Goal: Task Accomplishment & Management: Use online tool/utility

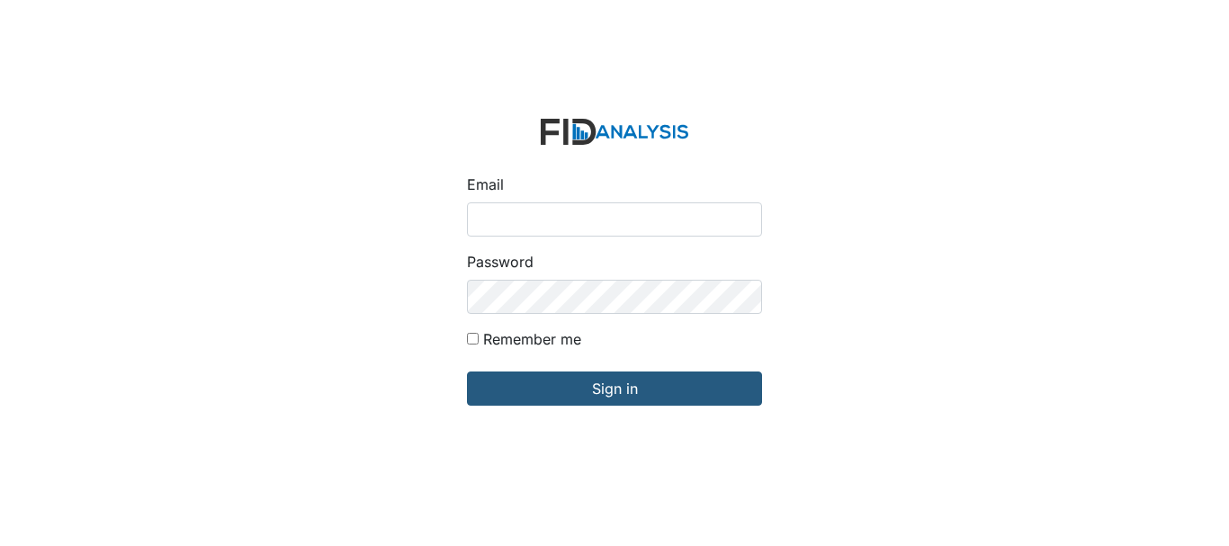
click at [518, 219] on input "Email" at bounding box center [614, 219] width 295 height 34
type input "[EMAIL_ADDRESS][DOMAIN_NAME]"
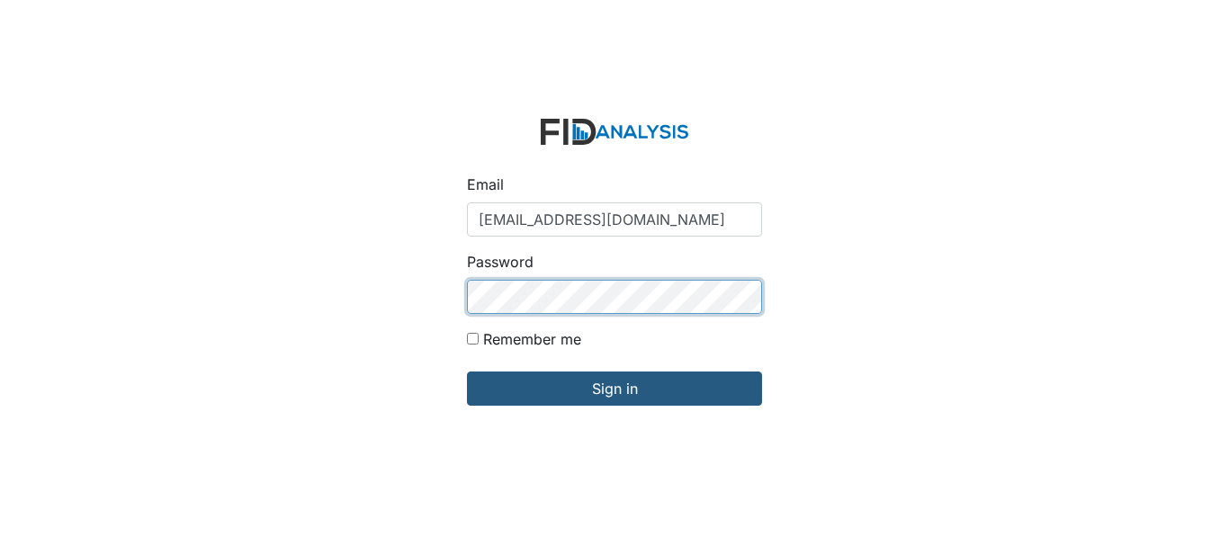
click at [467, 371] on input "Sign in" at bounding box center [614, 388] width 295 height 34
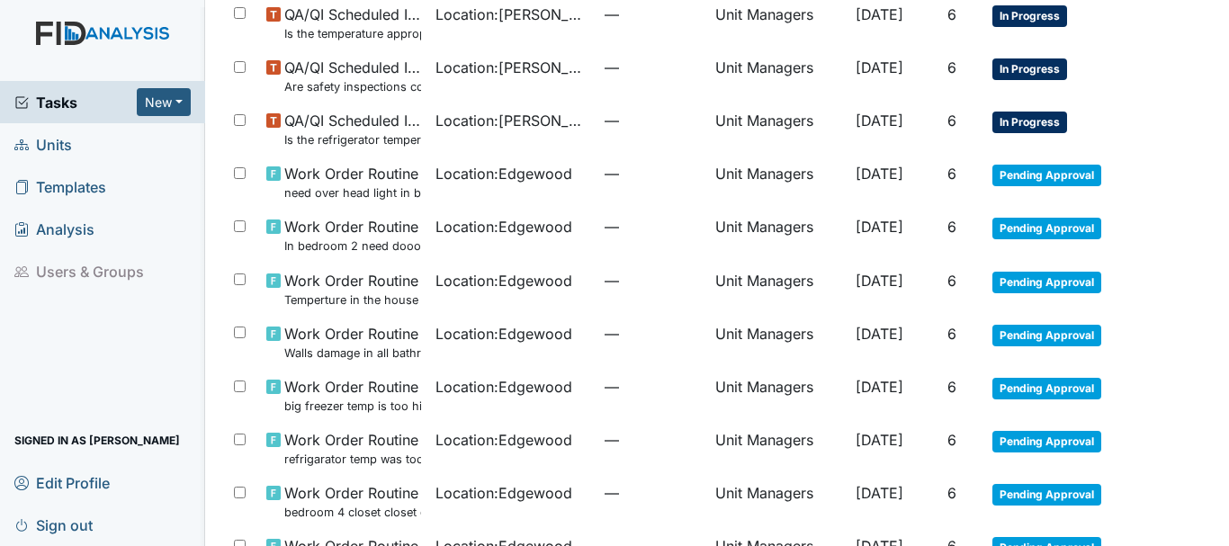
scroll to position [1184, 0]
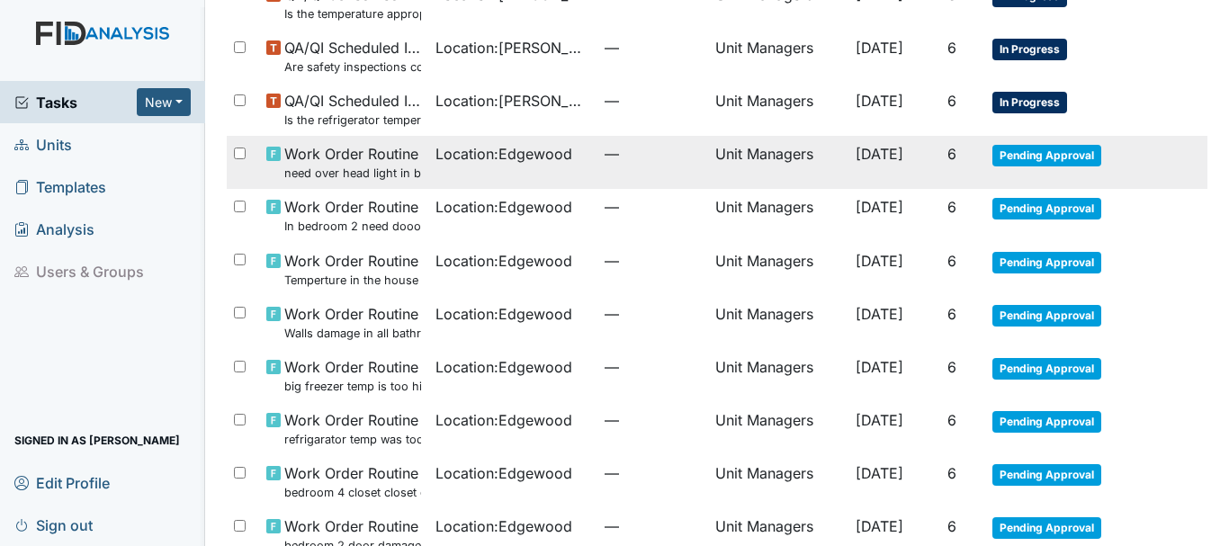
click at [999, 159] on span "Pending Approval" at bounding box center [1046, 156] width 109 height 22
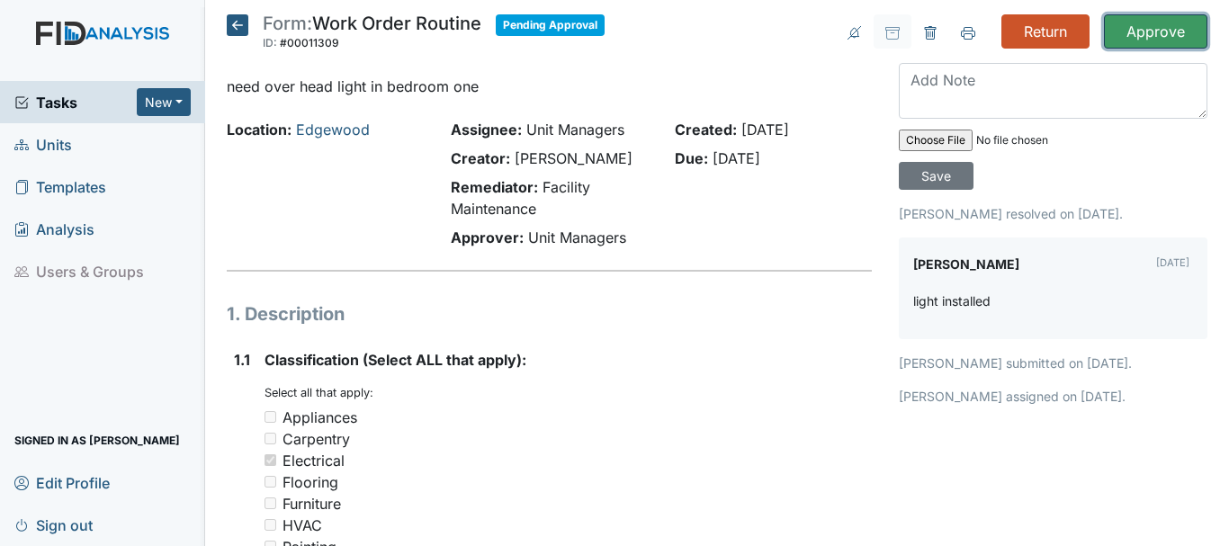
click at [1135, 41] on input "Approve" at bounding box center [1155, 31] width 103 height 34
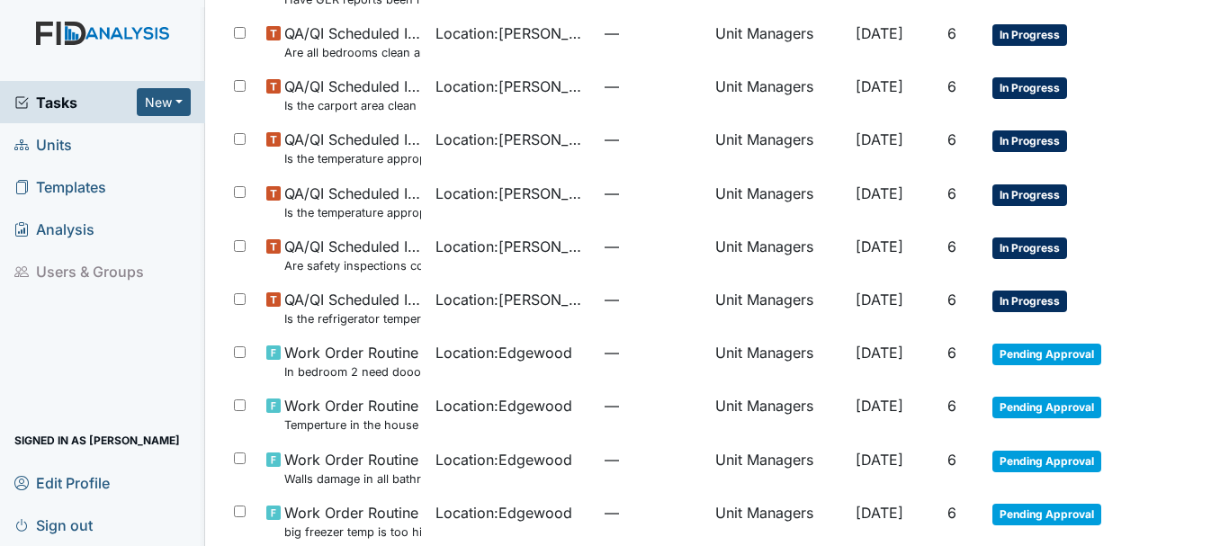
scroll to position [1050, 0]
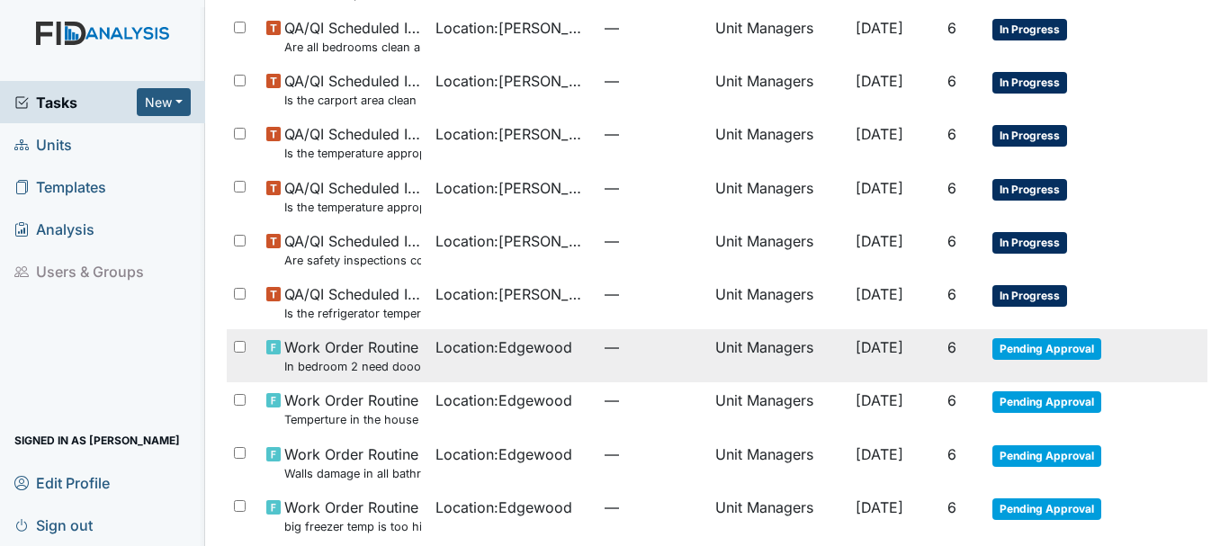
click at [521, 332] on td "Location : Edgewood" at bounding box center [512, 355] width 169 height 53
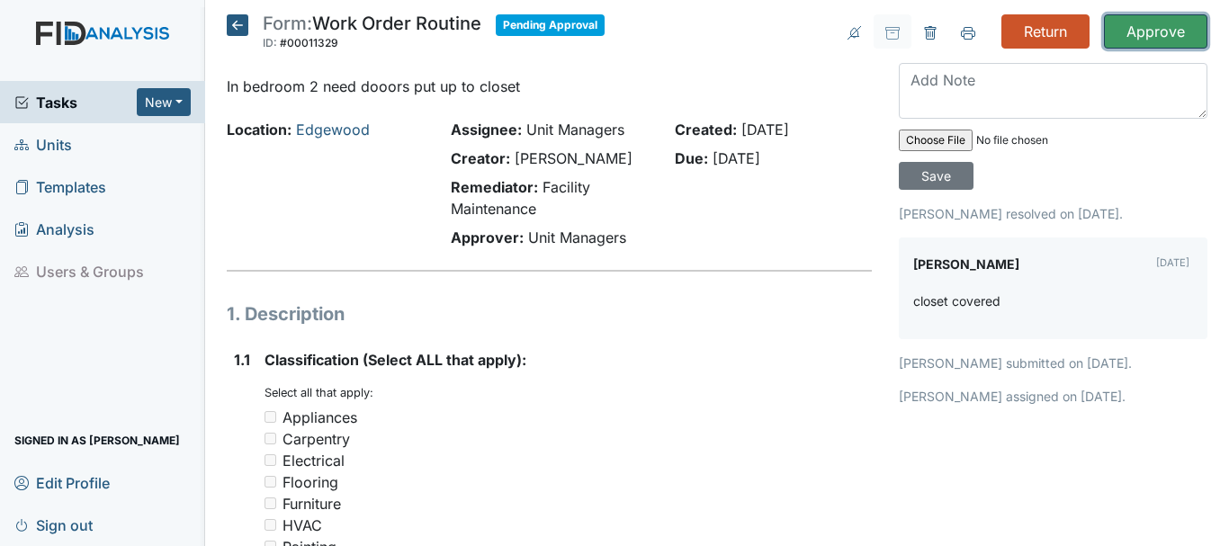
click at [1137, 32] on input "Approve" at bounding box center [1155, 31] width 103 height 34
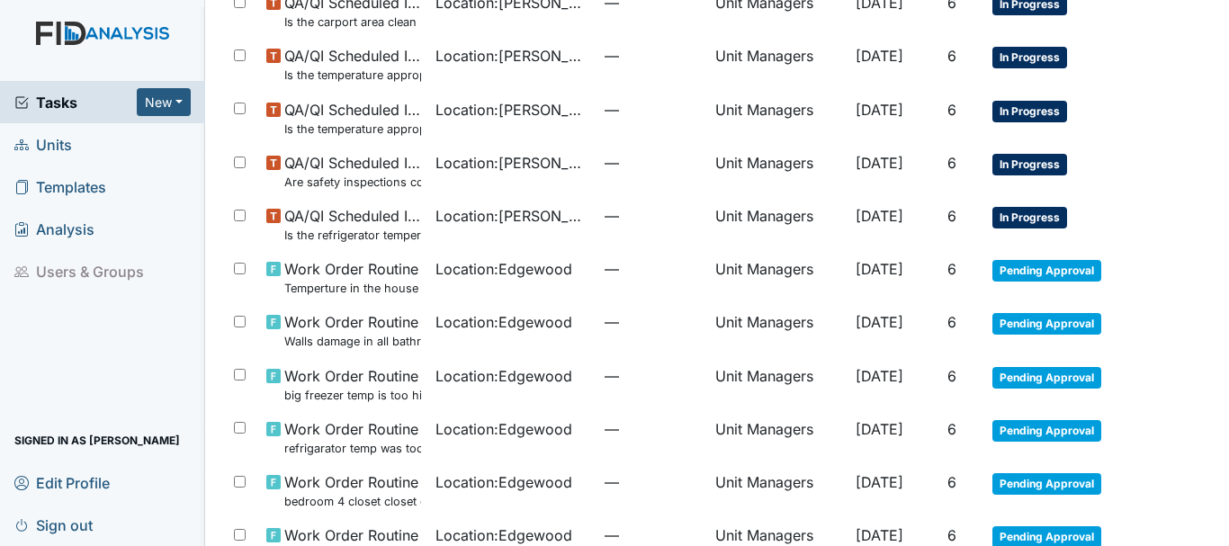
scroll to position [1230, 0]
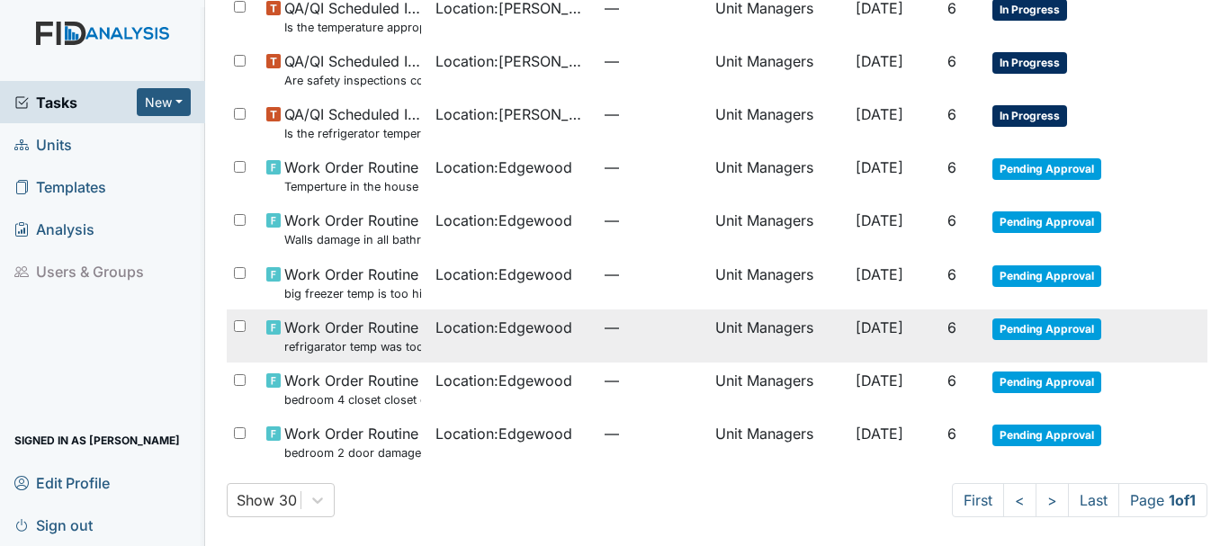
click at [478, 334] on span "Location : Edgewood" at bounding box center [503, 328] width 137 height 22
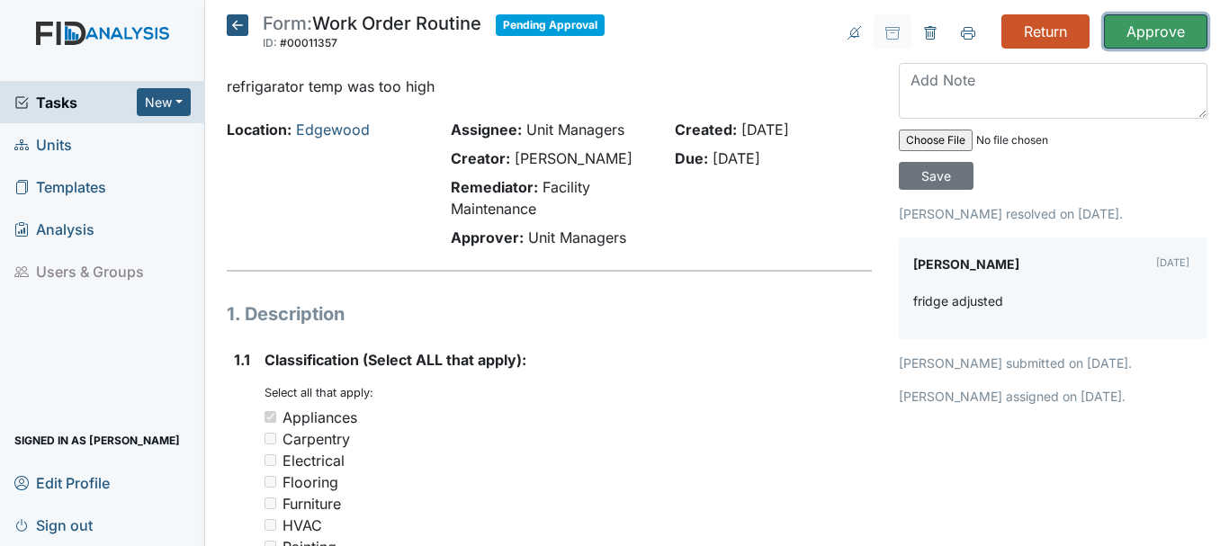
click at [1157, 29] on input "Approve" at bounding box center [1155, 31] width 103 height 34
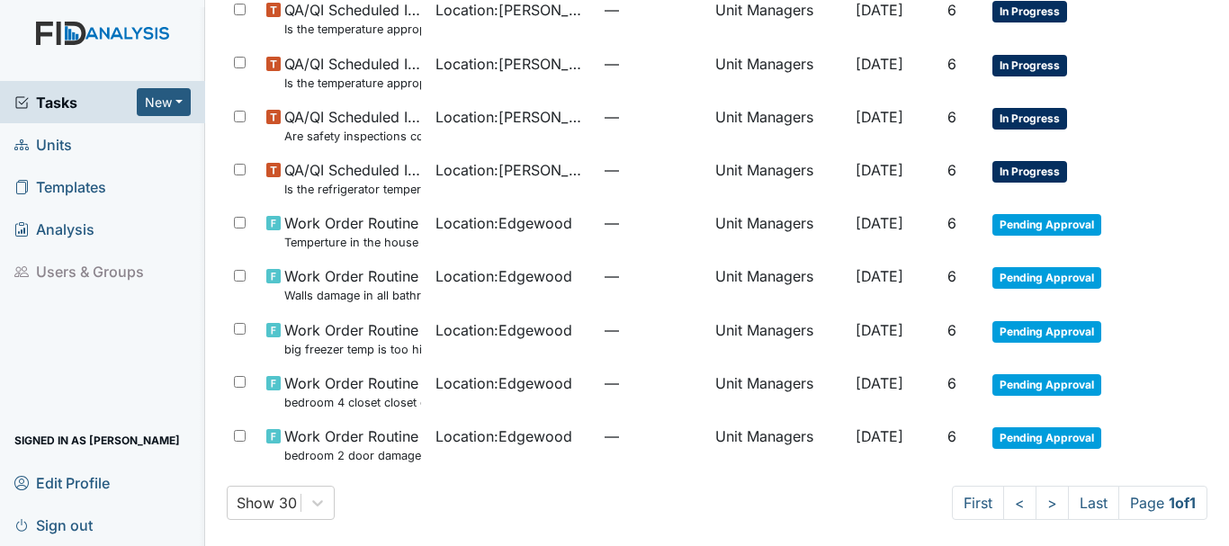
scroll to position [1177, 0]
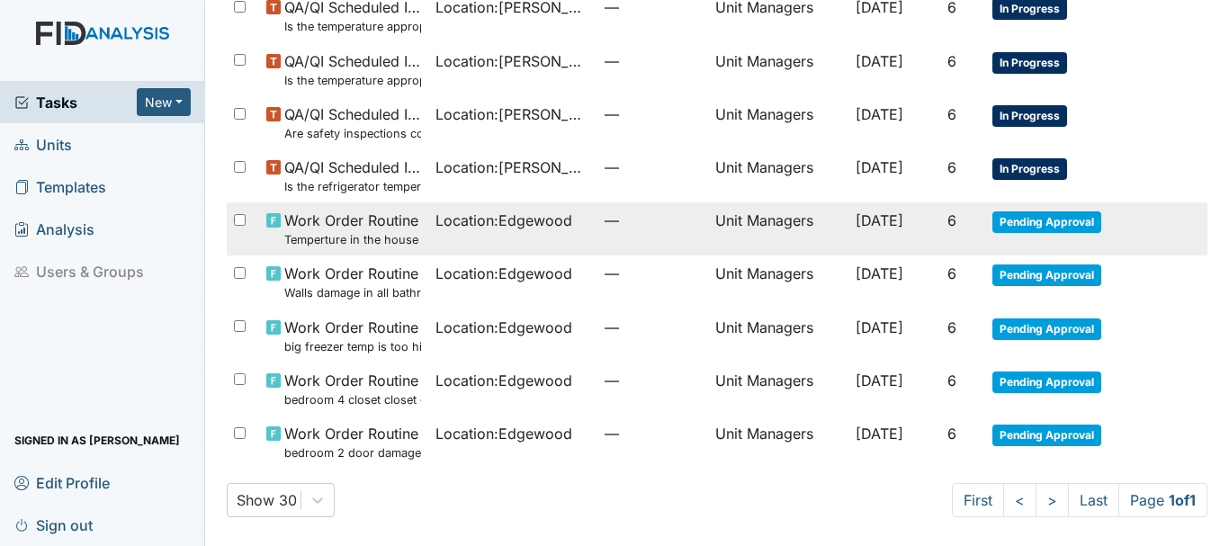
click at [1064, 226] on span "Pending Approval" at bounding box center [1046, 222] width 109 height 22
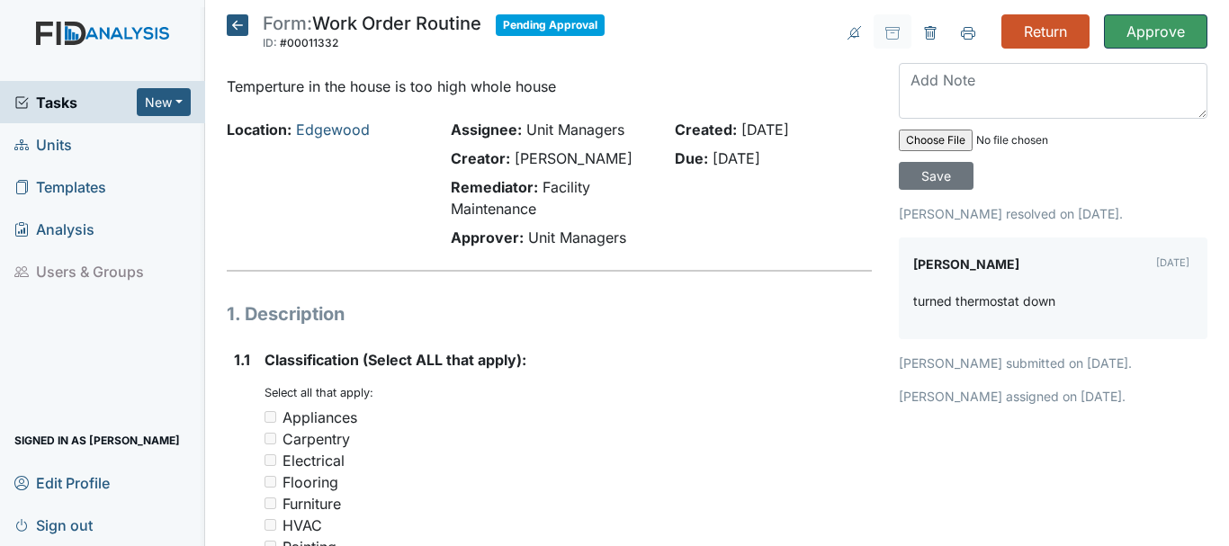
click at [1149, 39] on input "Approve" at bounding box center [1155, 31] width 103 height 34
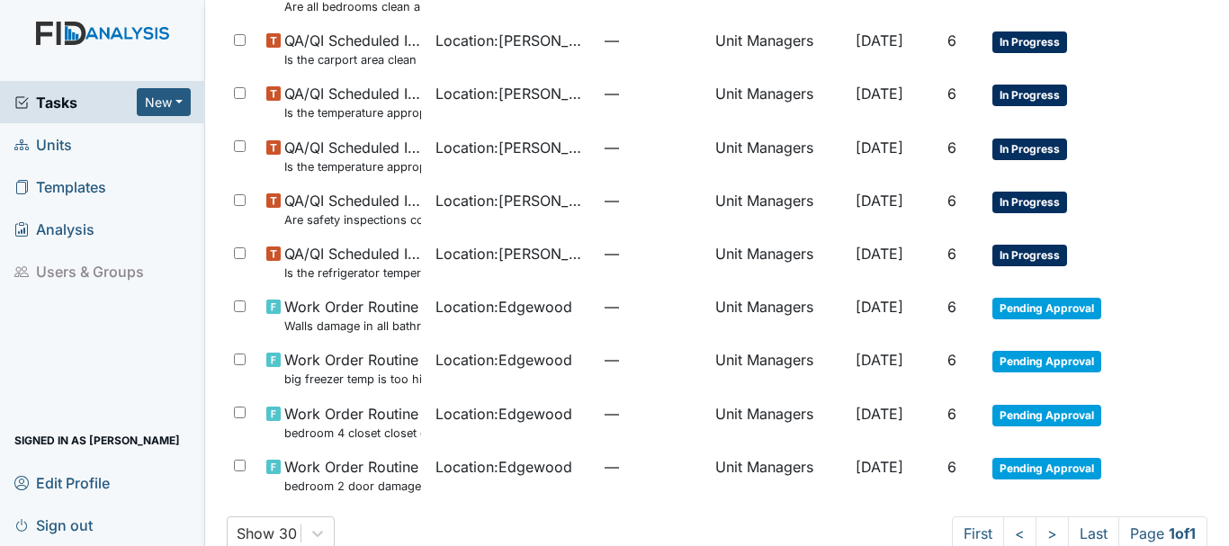
scroll to position [1124, 0]
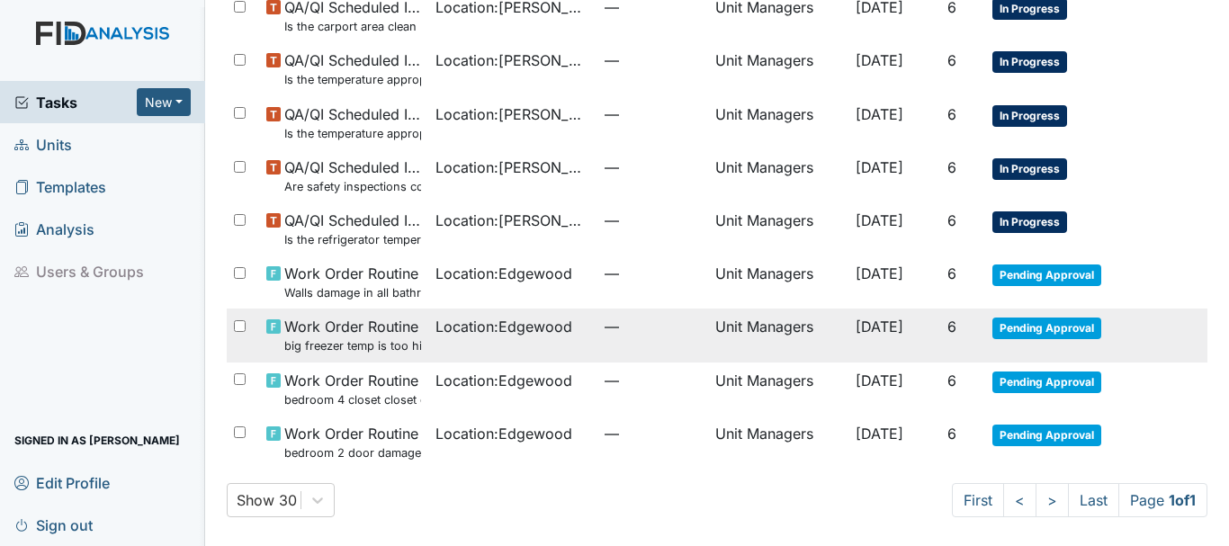
click at [1054, 330] on span "Pending Approval" at bounding box center [1046, 328] width 109 height 22
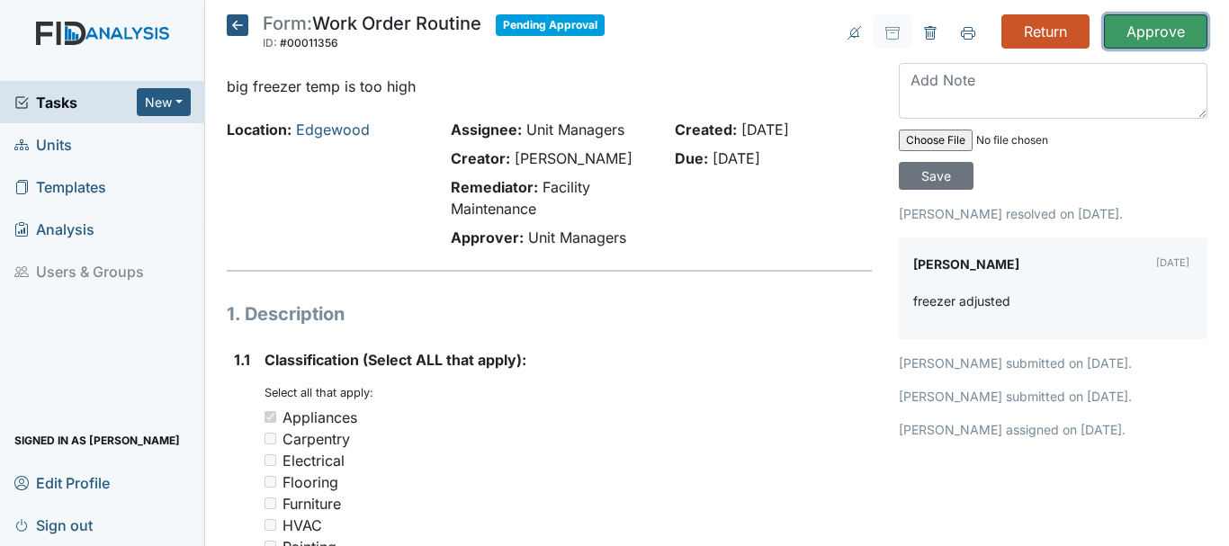
click at [1146, 40] on input "Approve" at bounding box center [1155, 31] width 103 height 34
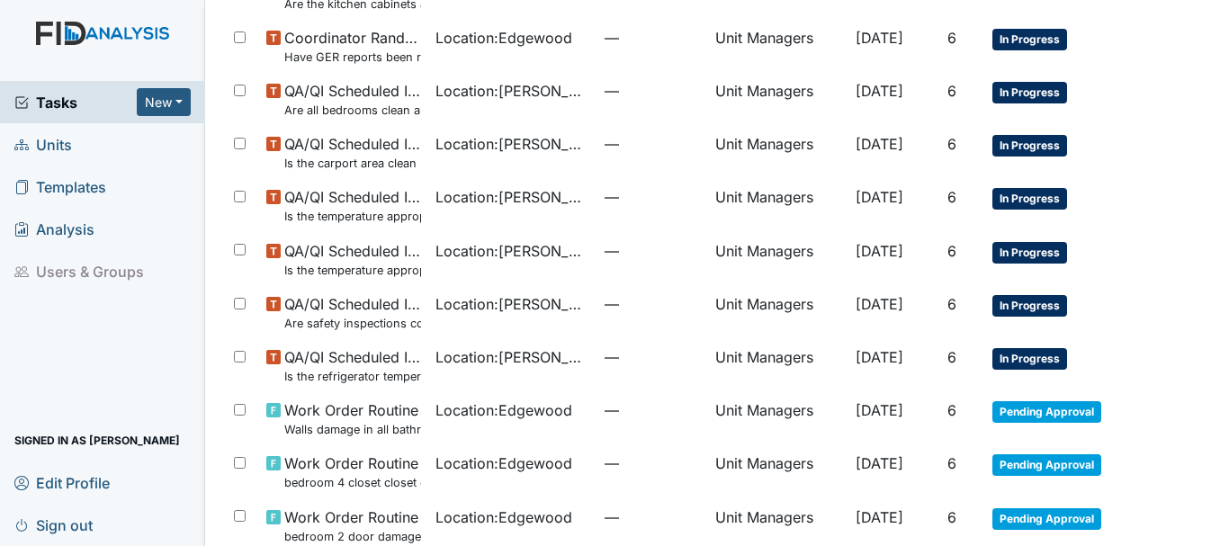
scroll to position [1071, 0]
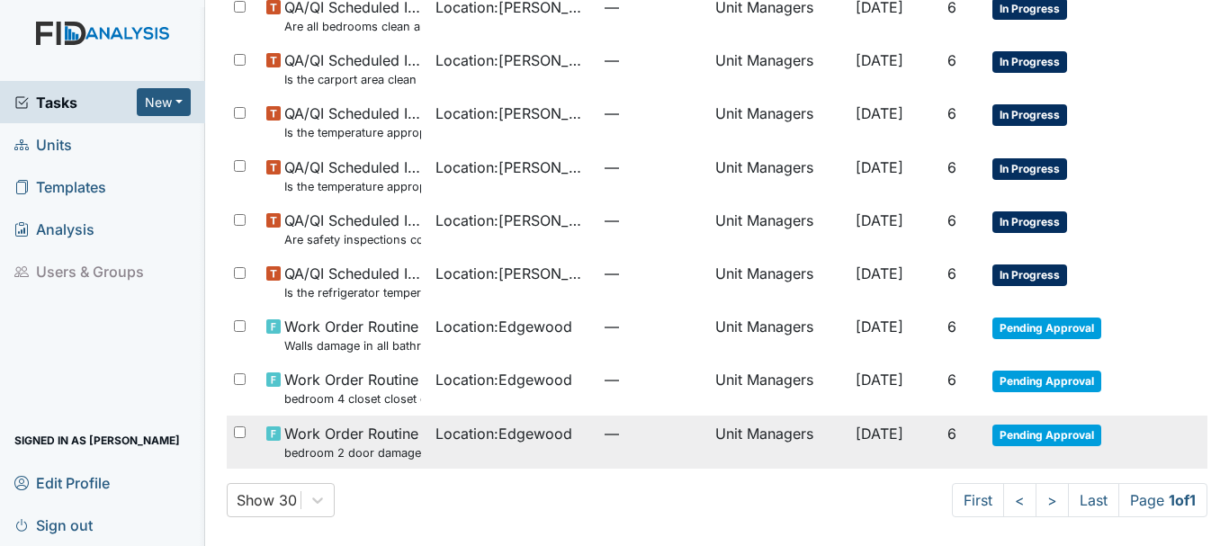
click at [498, 451] on td "Location : [GEOGRAPHIC_DATA]" at bounding box center [512, 442] width 169 height 53
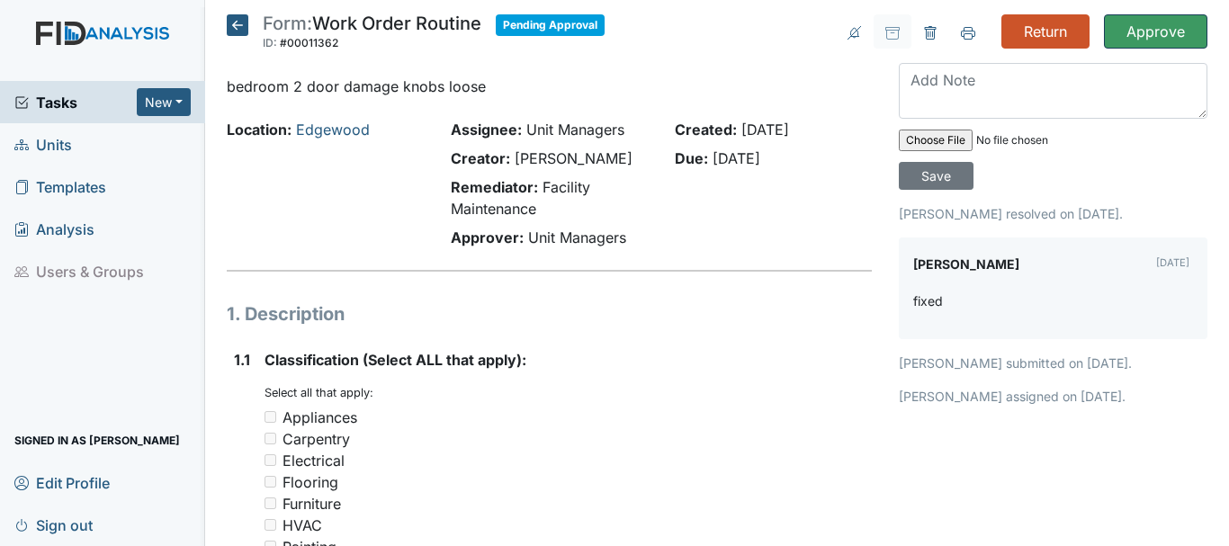
click at [1148, 33] on input "Approve" at bounding box center [1155, 31] width 103 height 34
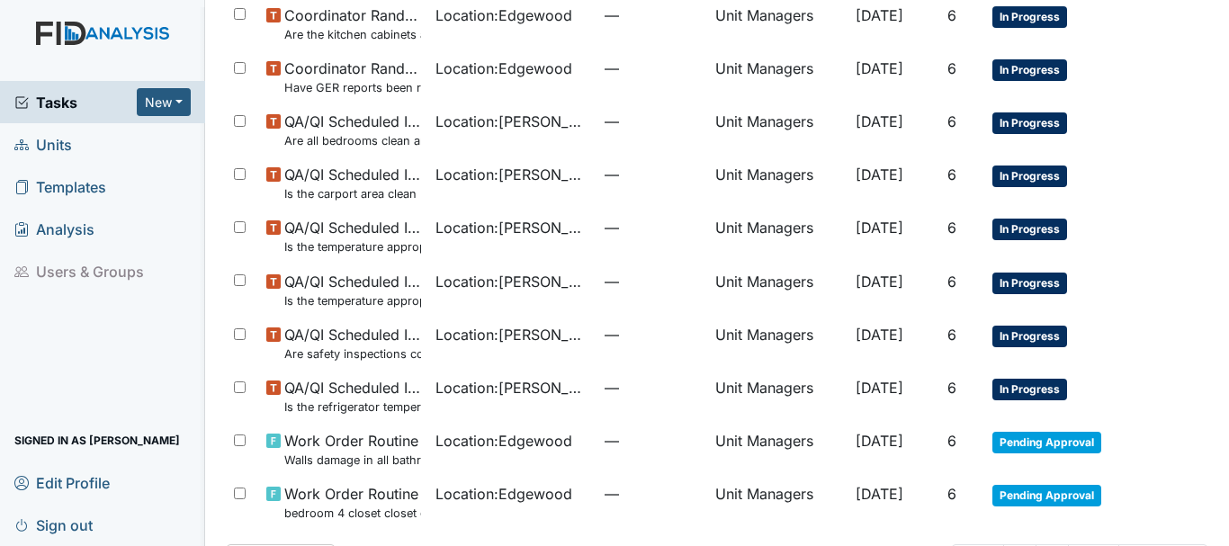
scroll to position [1018, 0]
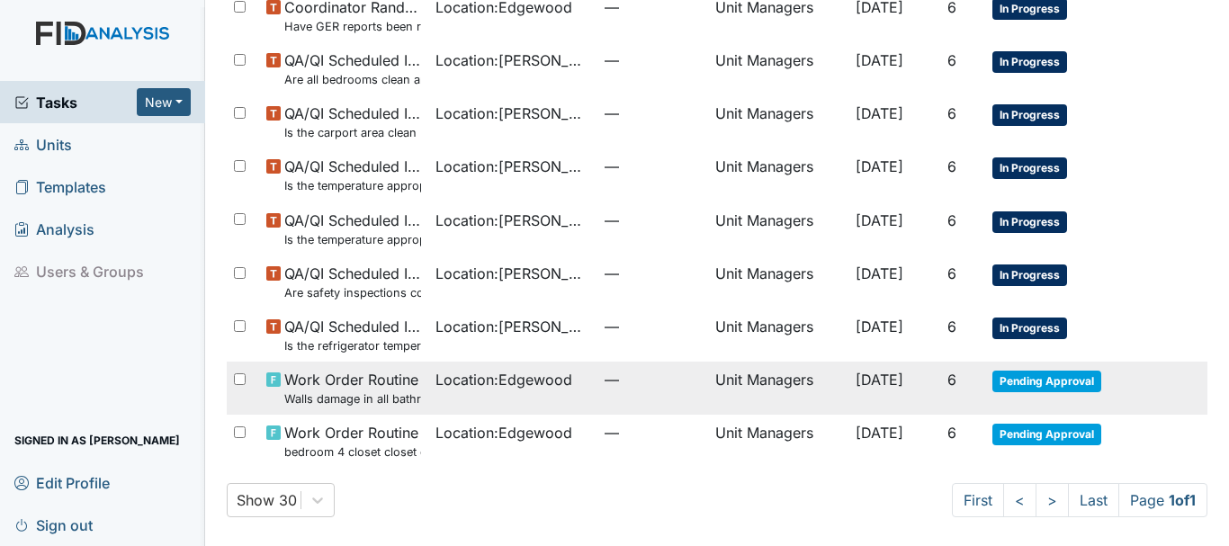
click at [1069, 384] on span "Pending Approval" at bounding box center [1046, 382] width 109 height 22
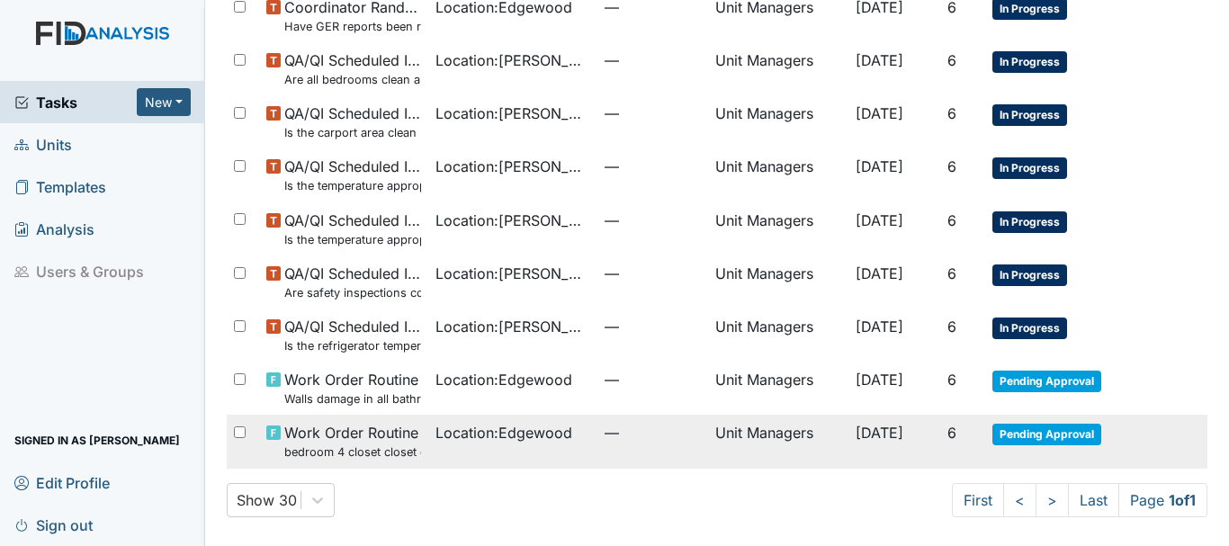
click at [1064, 437] on span "Pending Approval" at bounding box center [1046, 435] width 109 height 22
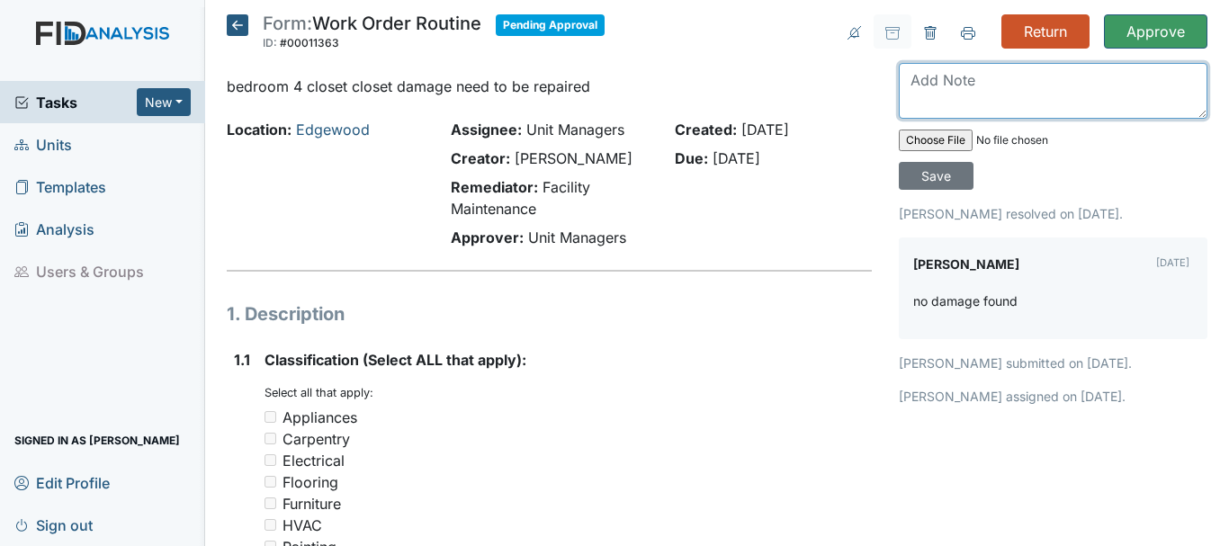
click at [953, 85] on textarea at bounding box center [1052, 91] width 308 height 56
type textarea "i was taged didnt see damage either"
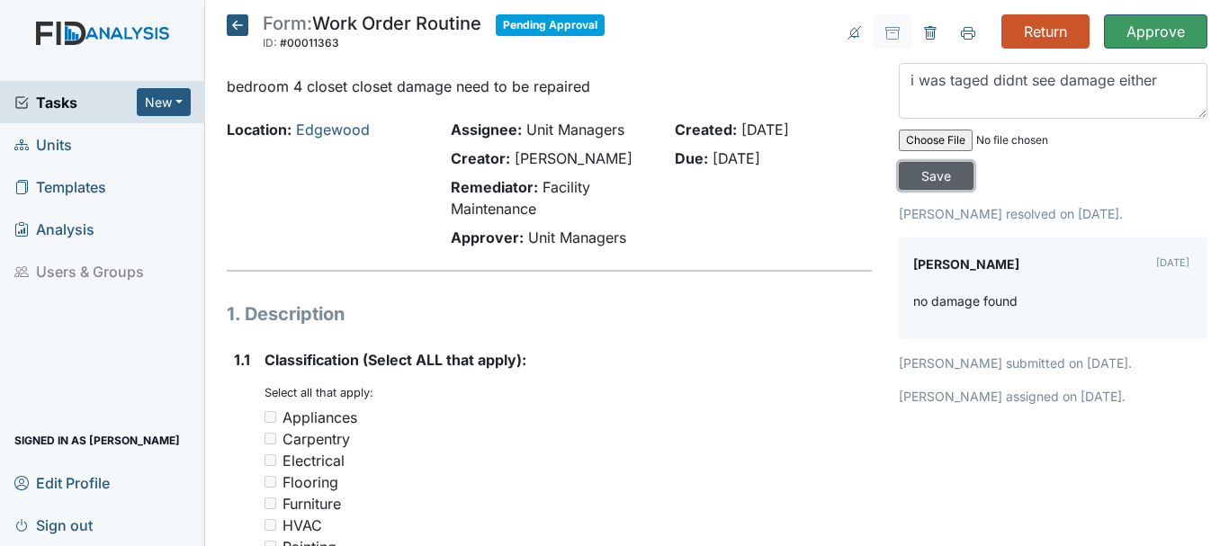
click at [927, 176] on input "Save" at bounding box center [935, 176] width 75 height 28
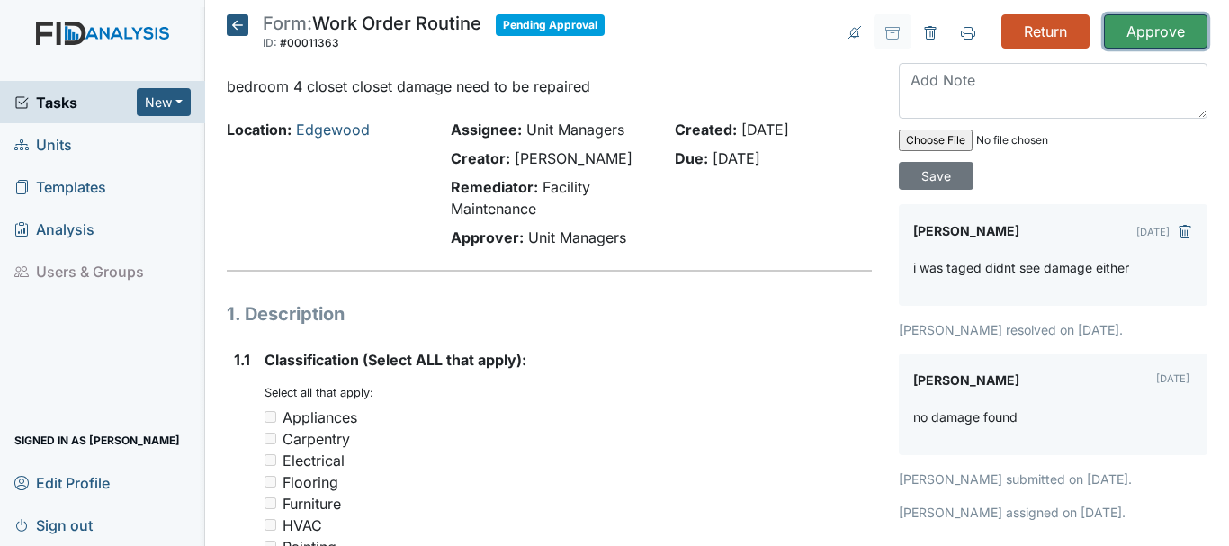
click at [1144, 25] on input "Approve" at bounding box center [1155, 31] width 103 height 34
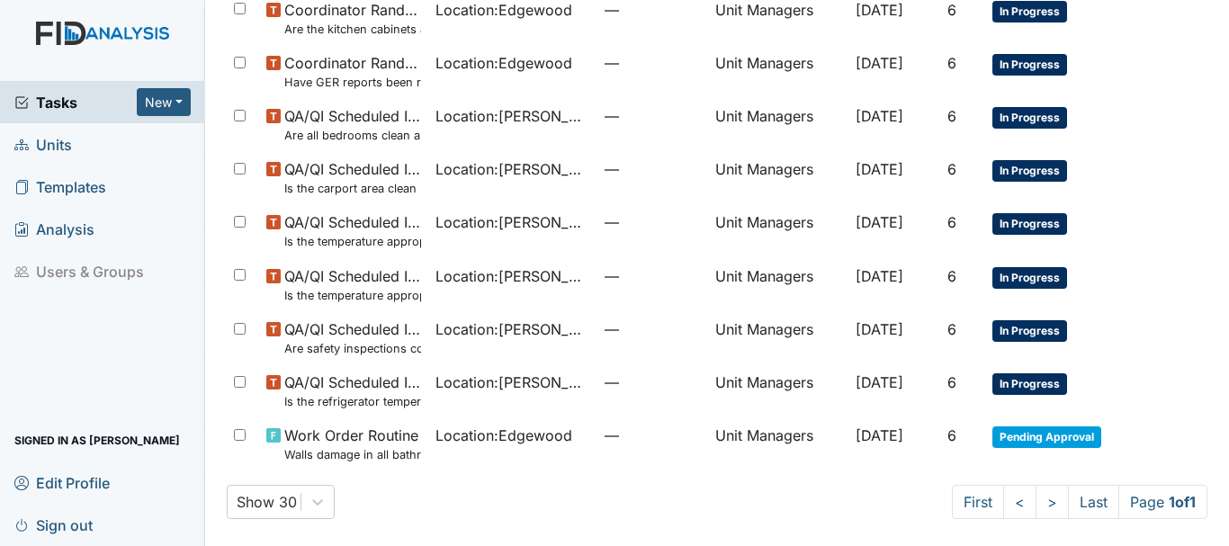
scroll to position [964, 0]
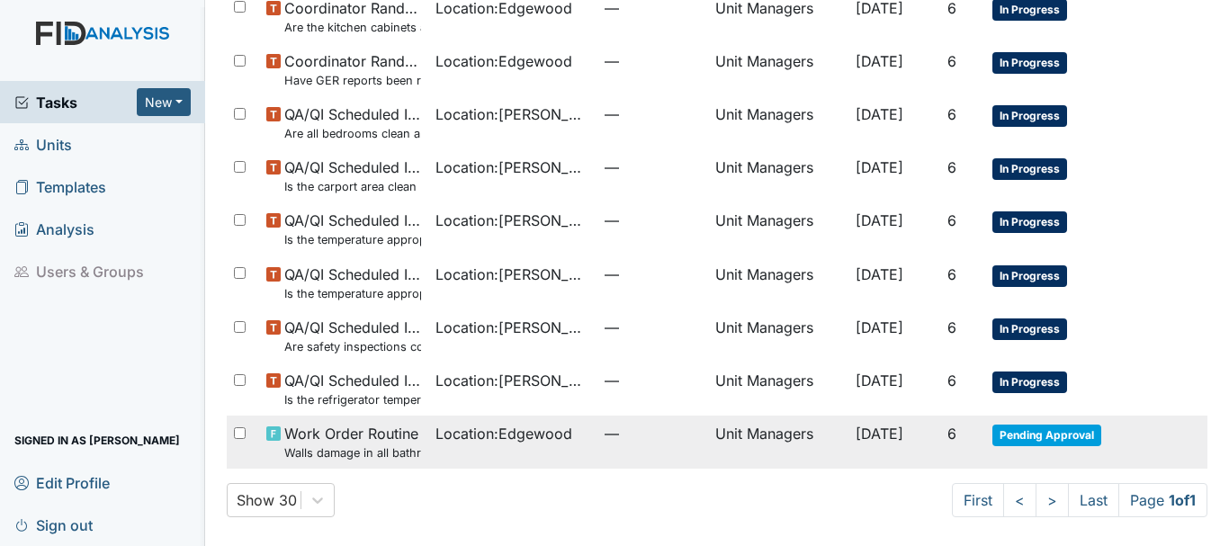
click at [500, 422] on td "Location : [GEOGRAPHIC_DATA]" at bounding box center [512, 442] width 169 height 53
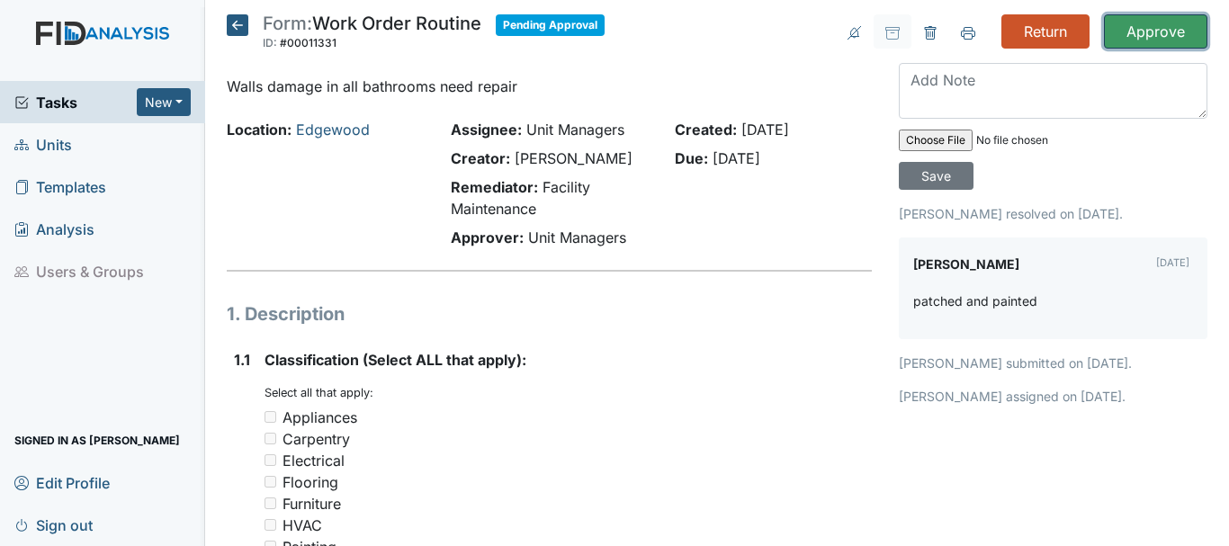
click at [1138, 33] on input "Approve" at bounding box center [1155, 31] width 103 height 34
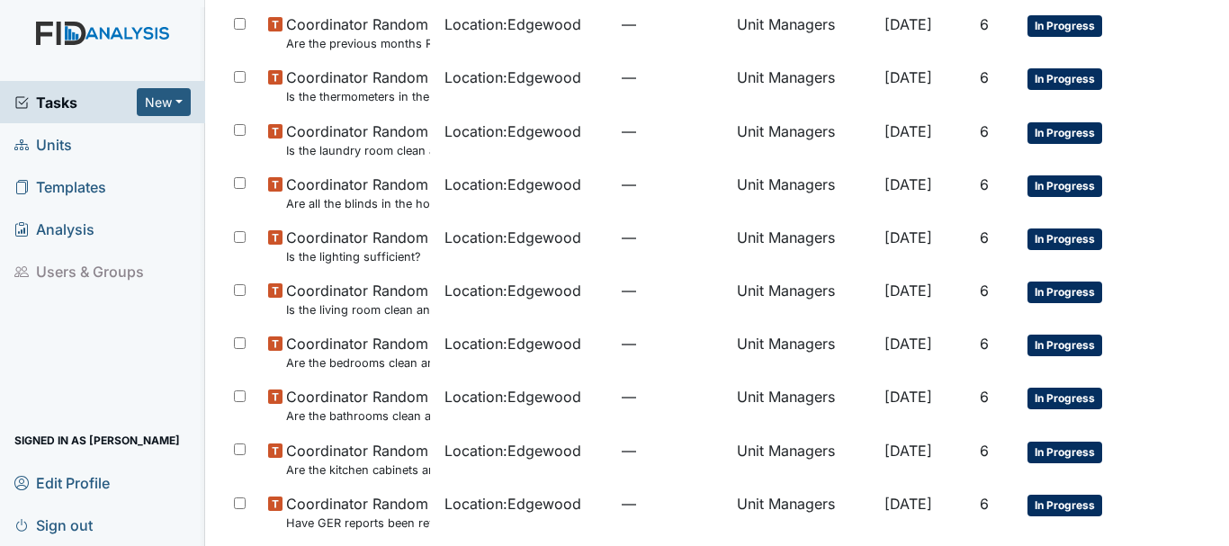
scroll to position [517, 0]
